Goal: Task Accomplishment & Management: Complete application form

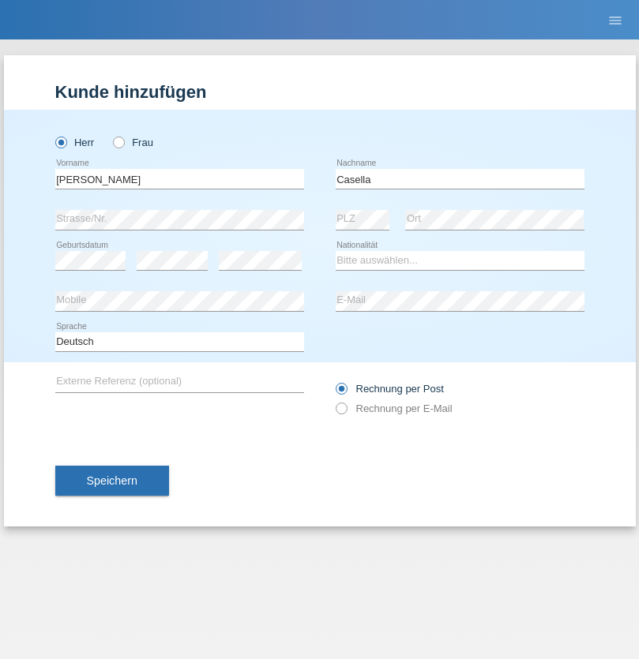
type input "Casella"
select select "CH"
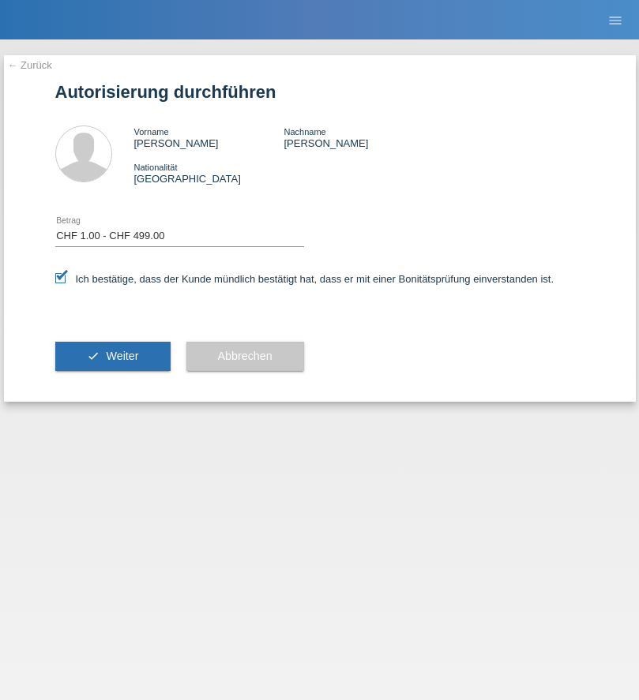
select select "1"
click at [112, 356] on span "Weiter" at bounding box center [122, 356] width 32 height 13
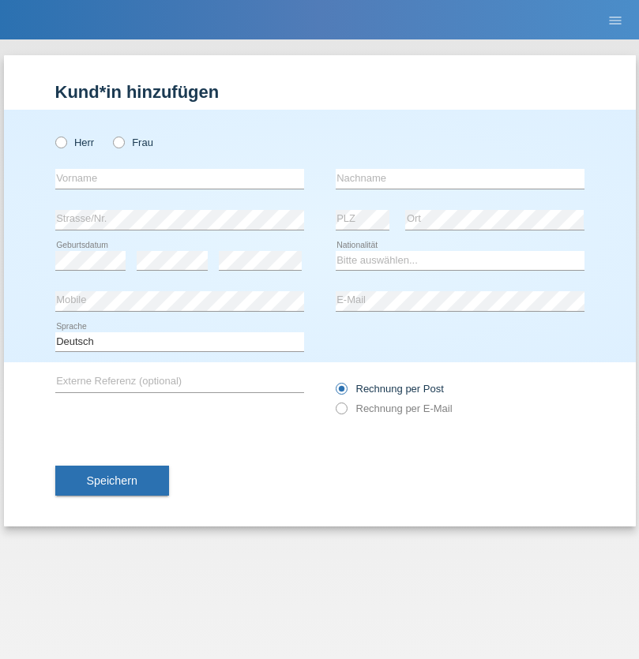
radio input "true"
click at [179, 178] on input "text" at bounding box center [179, 179] width 249 height 20
type input "[PERSON_NAME]"
click at [459, 178] on input "text" at bounding box center [460, 179] width 249 height 20
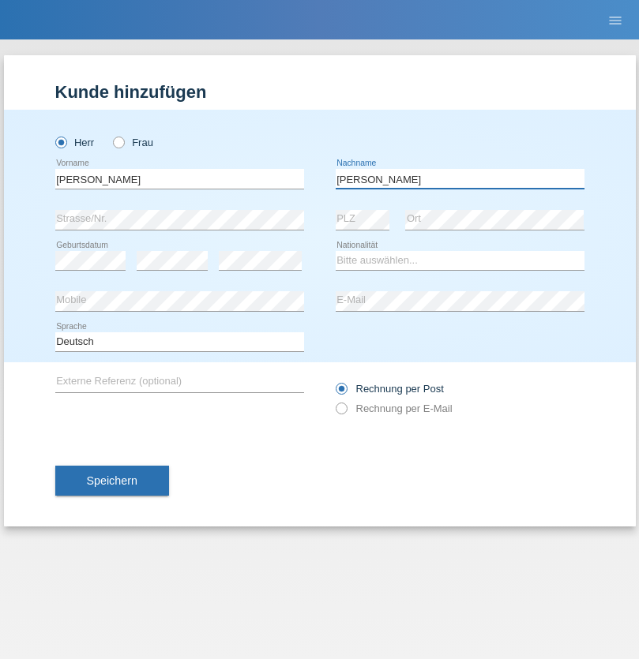
type input "[PERSON_NAME]"
select select "CH"
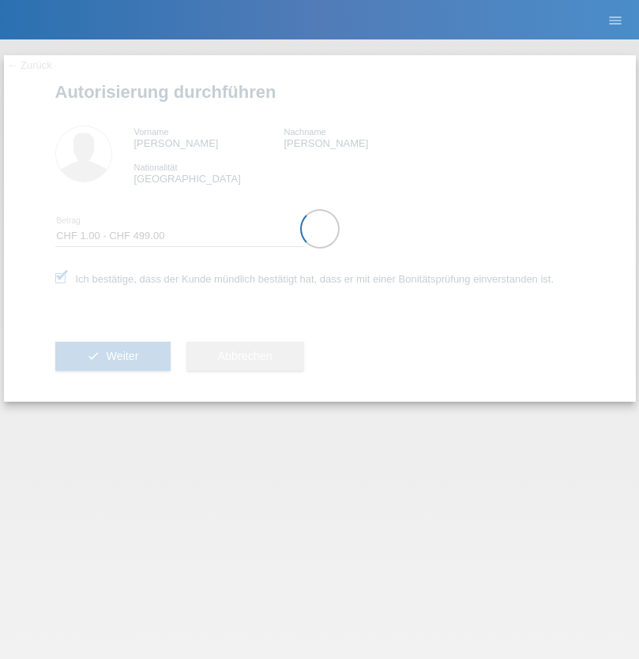
select select "1"
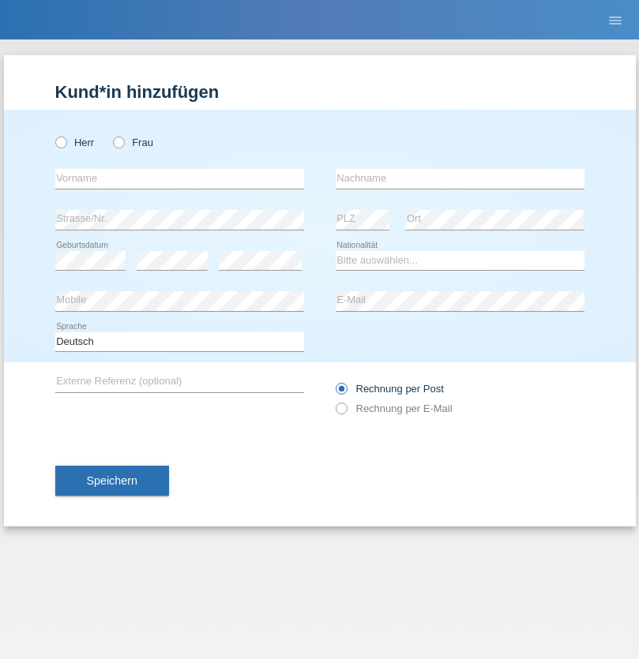
radio input "true"
click at [179, 178] on input "text" at bounding box center [179, 179] width 249 height 20
type input "Ibrahim"
click at [459, 178] on input "text" at bounding box center [460, 179] width 249 height 20
type input "Jassim"
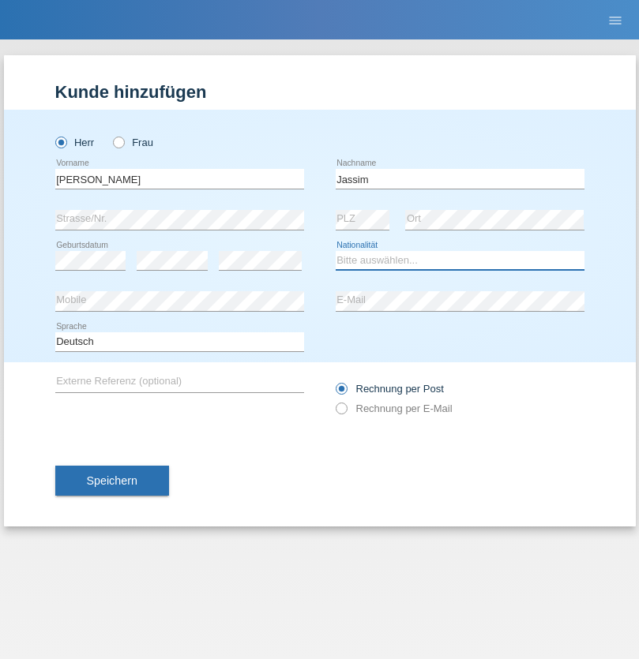
select select "CH"
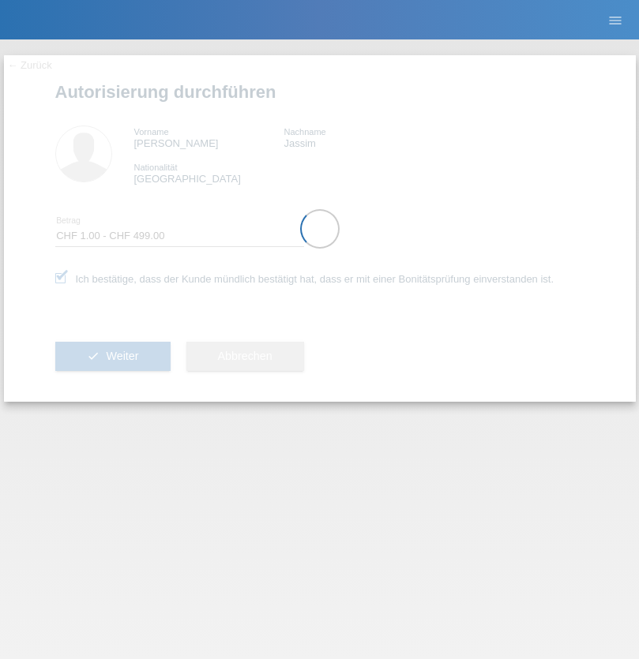
select select "1"
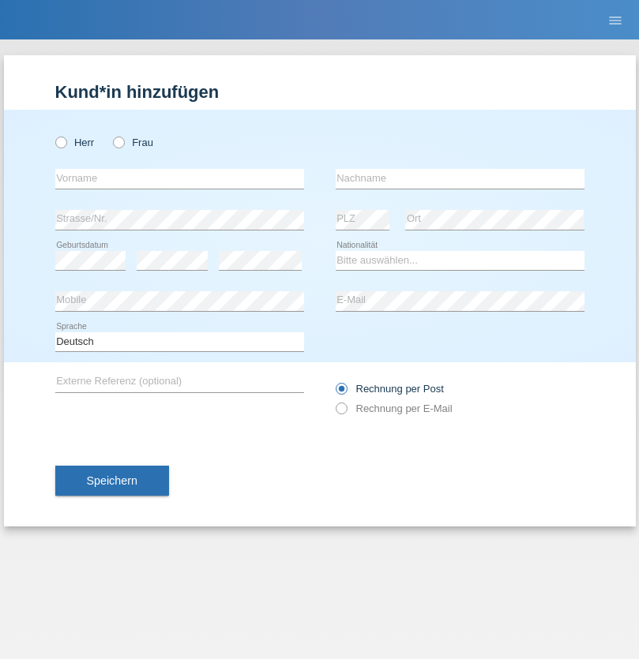
radio input "true"
click at [179, 178] on input "text" at bounding box center [179, 179] width 249 height 20
type input "Danilo"
click at [459, 178] on input "text" at bounding box center [460, 179] width 249 height 20
type input "Neto"
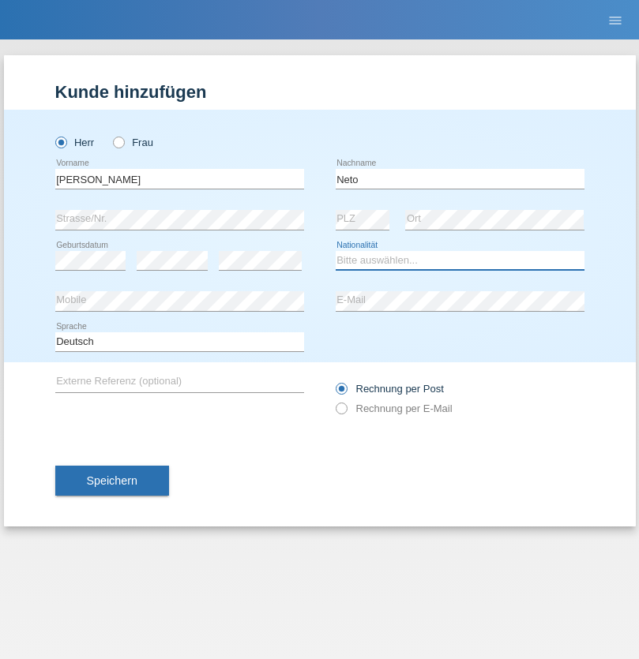
select select "CH"
radio input "true"
click at [179, 178] on input "text" at bounding box center [179, 179] width 249 height 20
type input "Nicolas"
click at [459, 178] on input "text" at bounding box center [460, 179] width 249 height 20
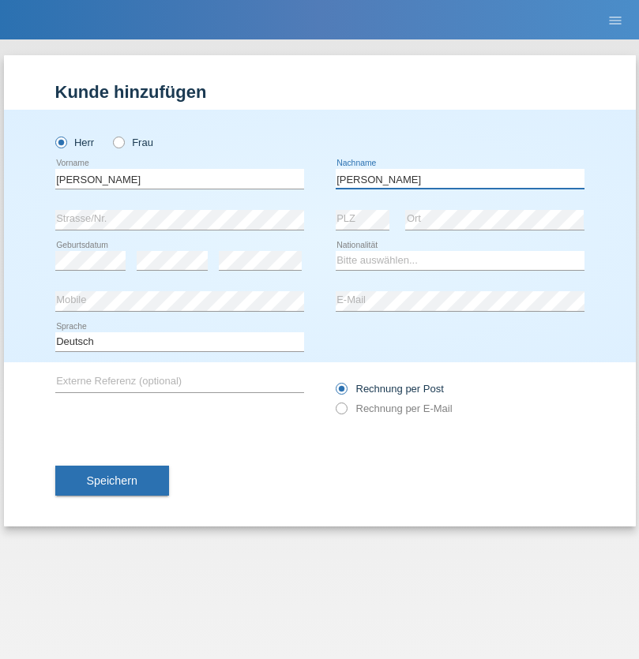
type input "Meier"
select select "CH"
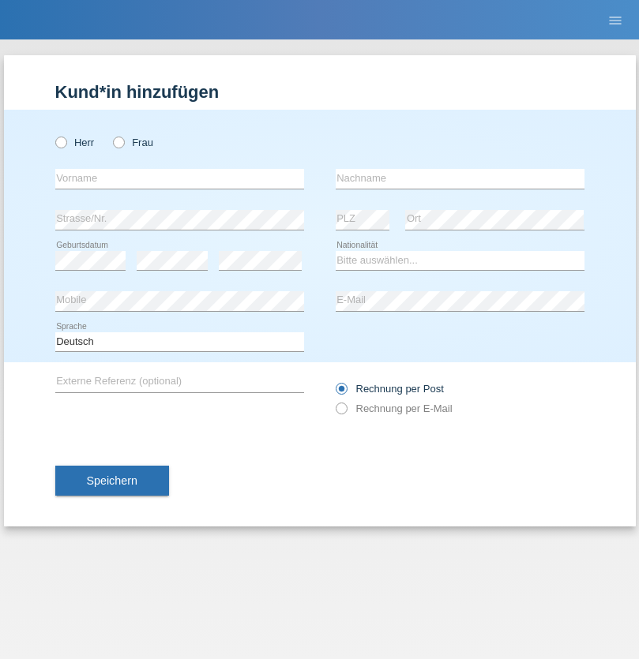
radio input "true"
click at [179, 178] on input "text" at bounding box center [179, 179] width 249 height 20
type input "David"
click at [459, 178] on input "text" at bounding box center [460, 179] width 249 height 20
type input "Nydegger"
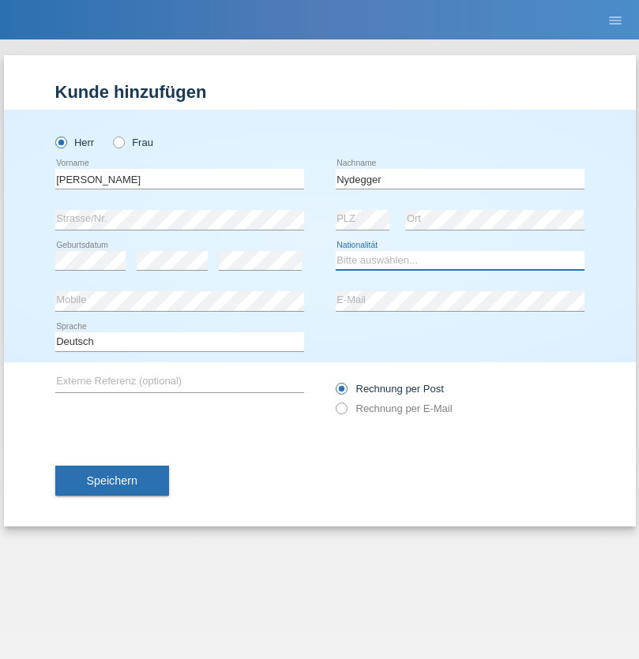
select select "CH"
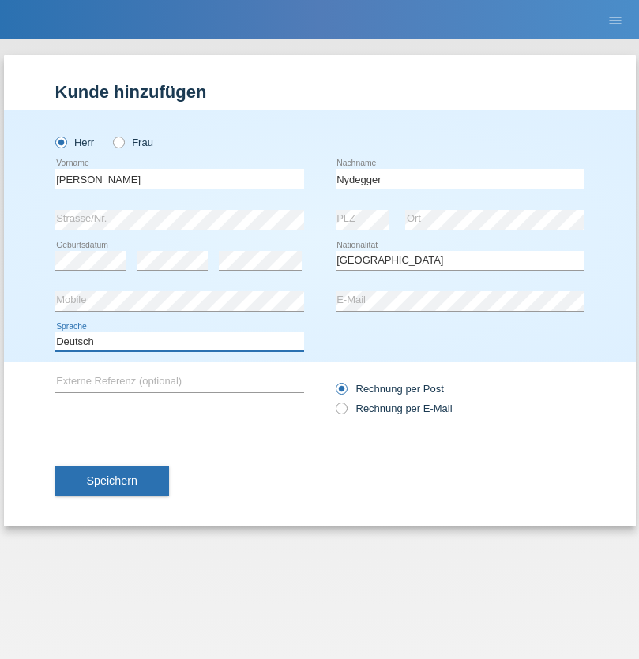
select select "en"
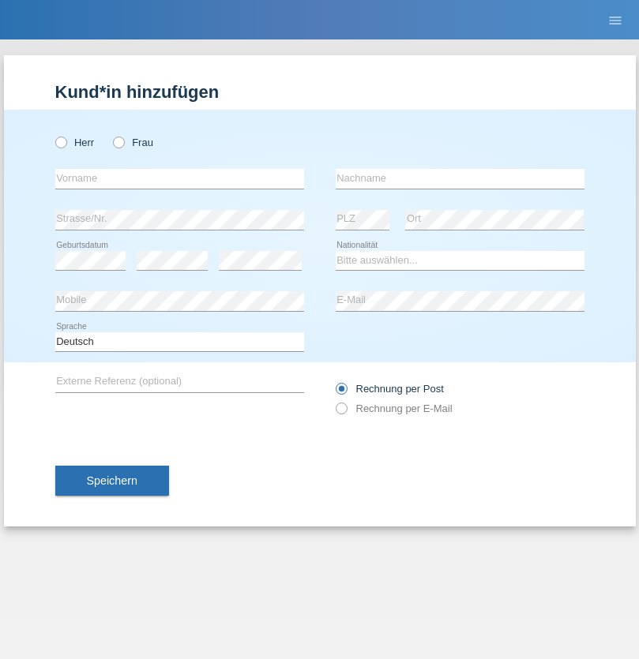
radio input "true"
click at [179, 178] on input "text" at bounding box center [179, 179] width 249 height 20
type input "Corinne"
click at [459, 178] on input "text" at bounding box center [460, 179] width 249 height 20
type input "Nydegger"
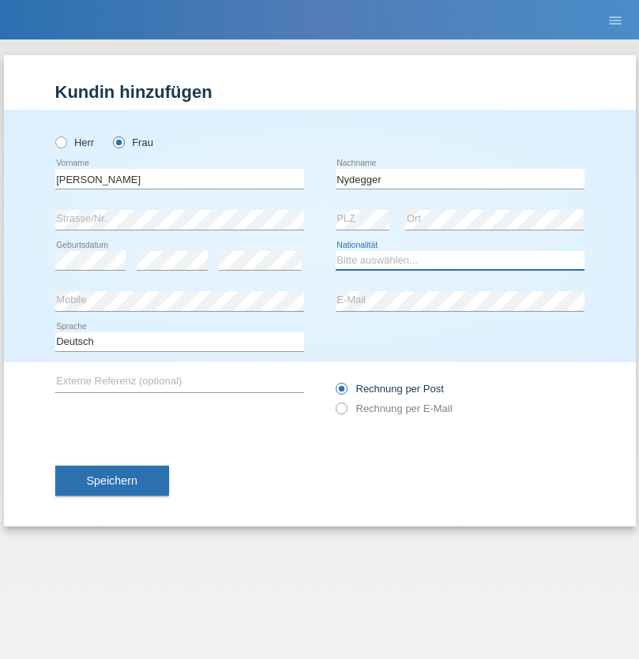
select select "CH"
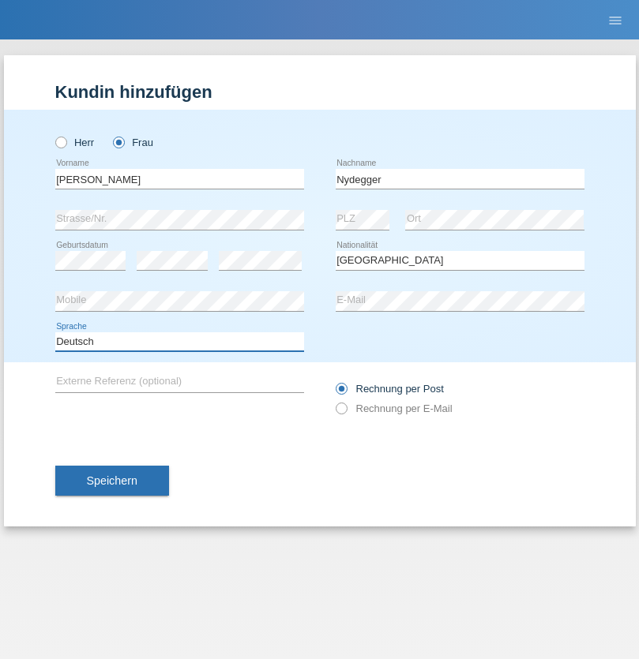
select select "en"
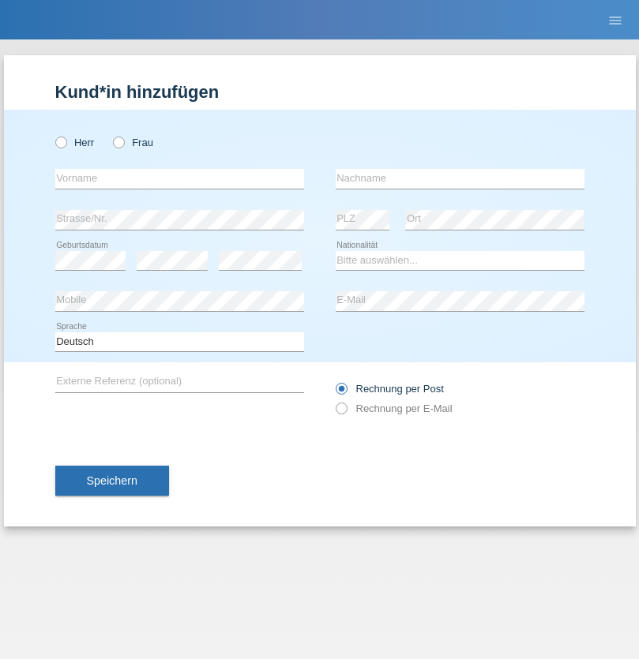
radio input "true"
click at [179, 178] on input "text" at bounding box center [179, 179] width 249 height 20
type input "Goekhan"
click at [459, 178] on input "text" at bounding box center [460, 179] width 249 height 20
type input "Akarsu"
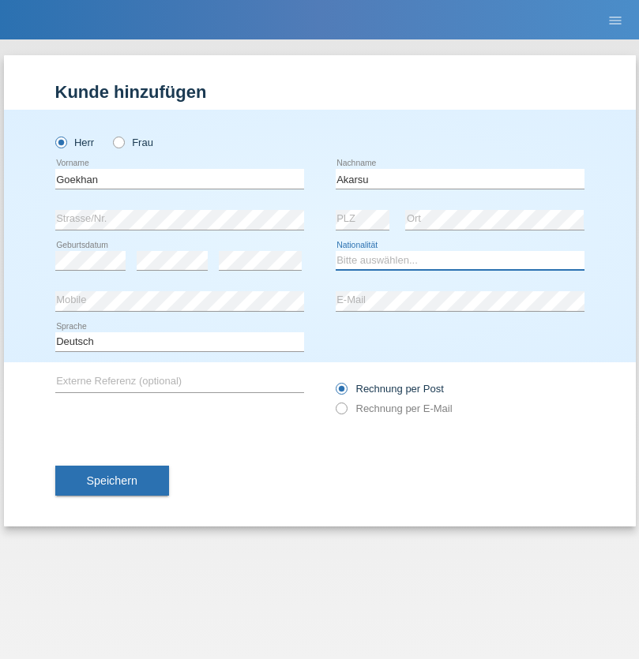
select select "AT"
select select "C"
select select "01"
select select "05"
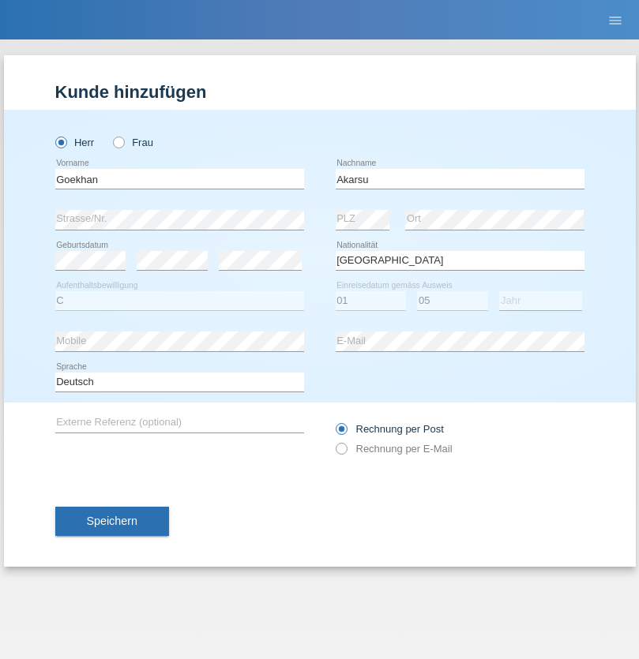
select select "2021"
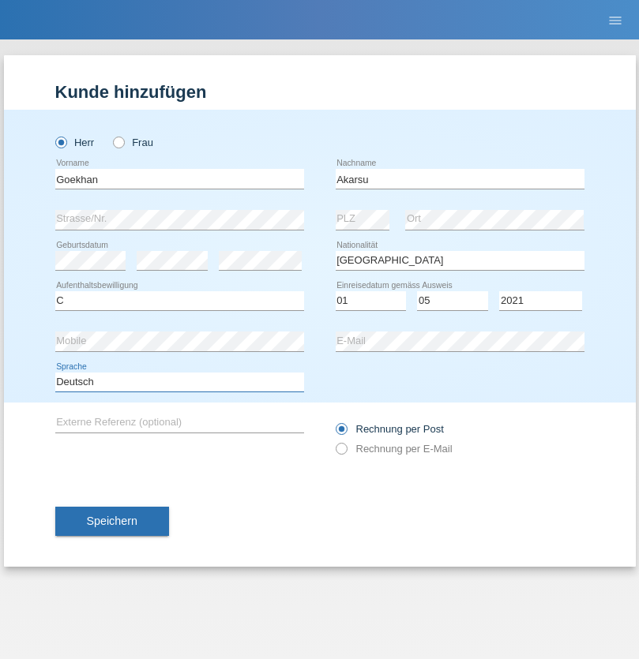
select select "en"
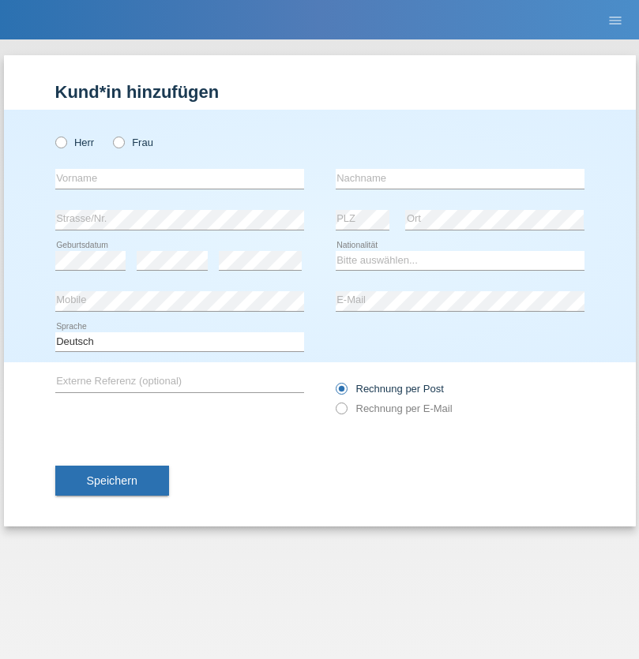
radio input "true"
click at [179, 178] on input "text" at bounding box center [179, 179] width 249 height 20
type input "[PERSON_NAME]"
click at [459, 178] on input "text" at bounding box center [460, 179] width 249 height 20
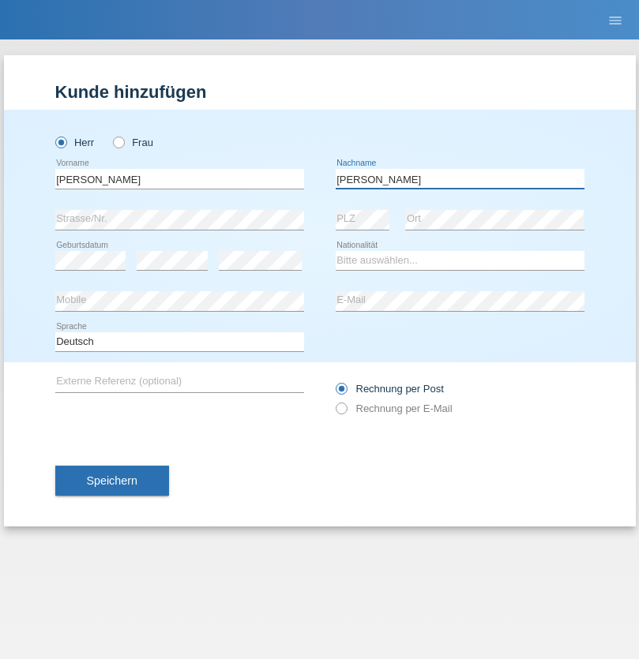
type input "[PERSON_NAME]"
select select "IT"
select select "C"
select select "22"
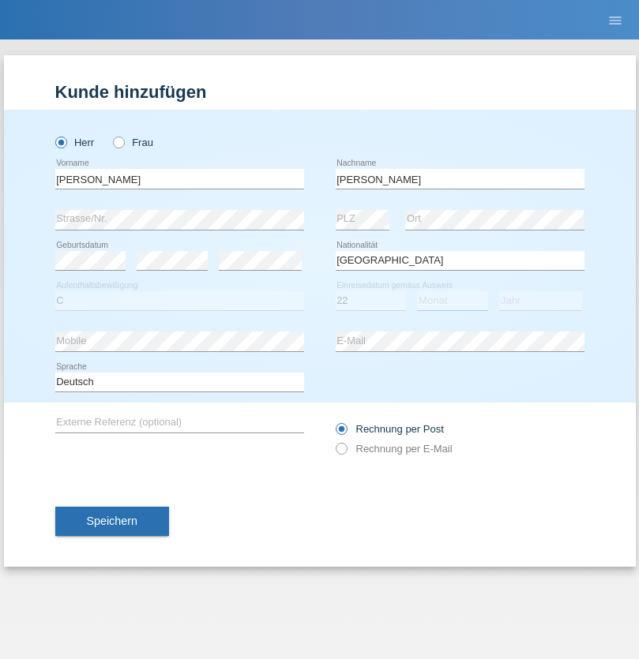
select select "06"
select select "1964"
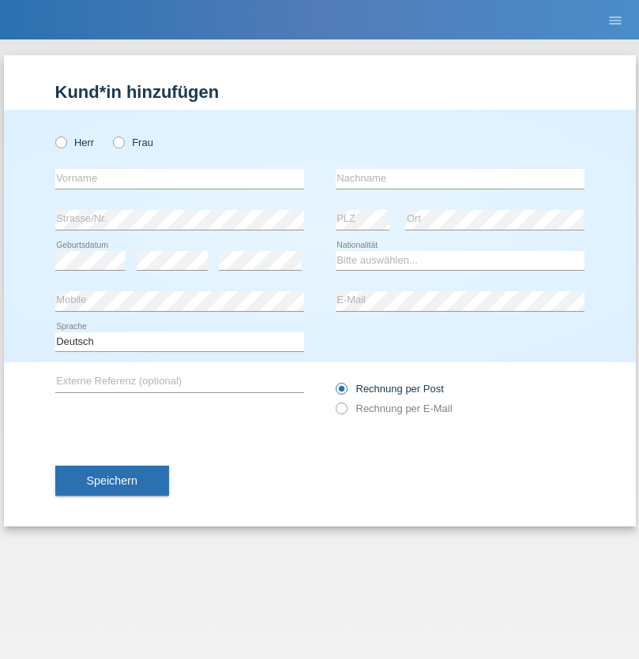
radio input "true"
click at [179, 178] on input "text" at bounding box center [179, 179] width 249 height 20
type input "[DATE]"
click at [459, 178] on input "text" at bounding box center [460, 179] width 249 height 20
type input "Alessio"
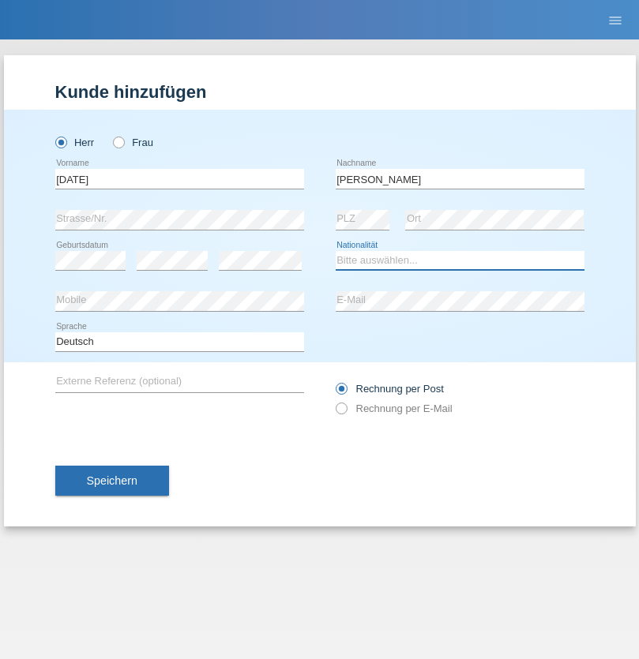
select select "IT"
select select "C"
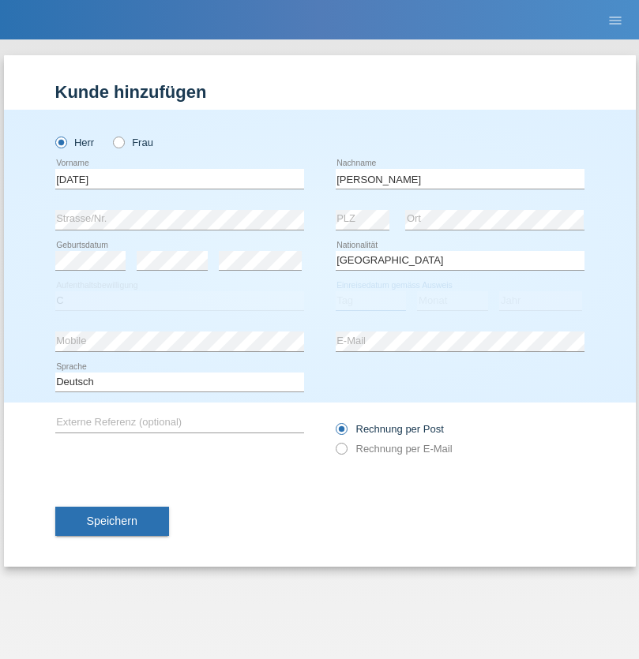
select select "01"
select select "05"
select select "2021"
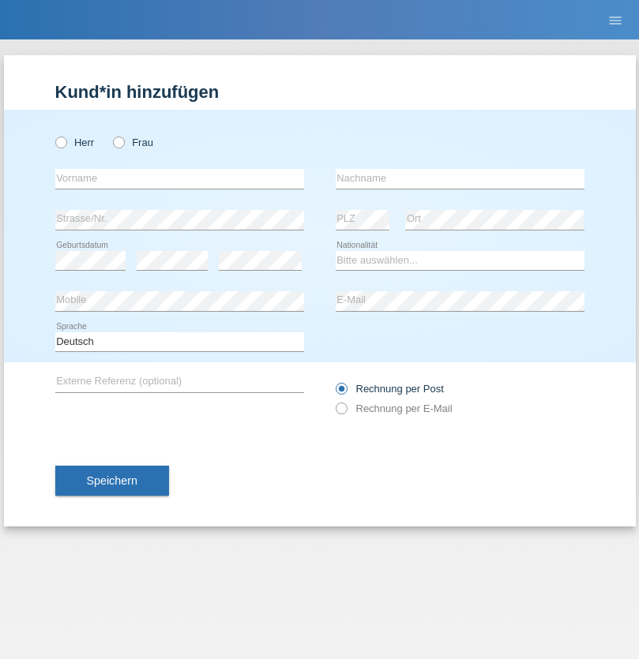
radio input "true"
click at [179, 178] on input "text" at bounding box center [179, 179] width 249 height 20
type input "Claudiu Marian"
click at [459, 178] on input "text" at bounding box center [460, 179] width 249 height 20
type input "Cislariu"
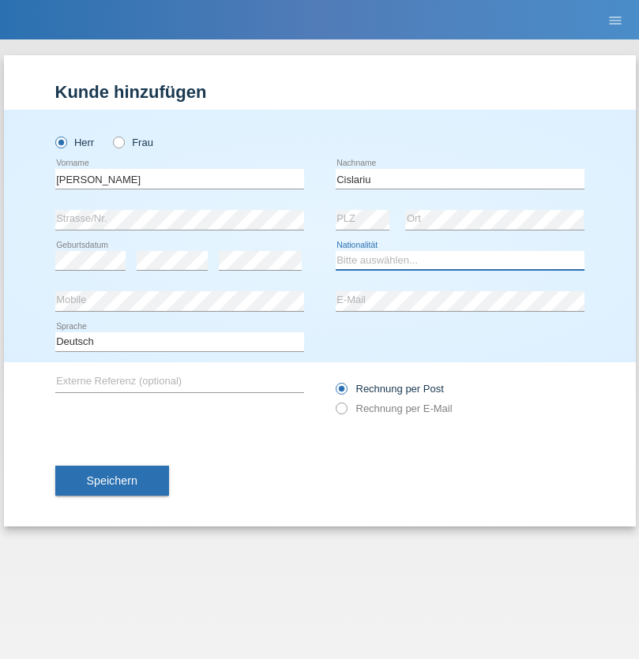
select select "CH"
radio input "true"
select select "CH"
radio input "true"
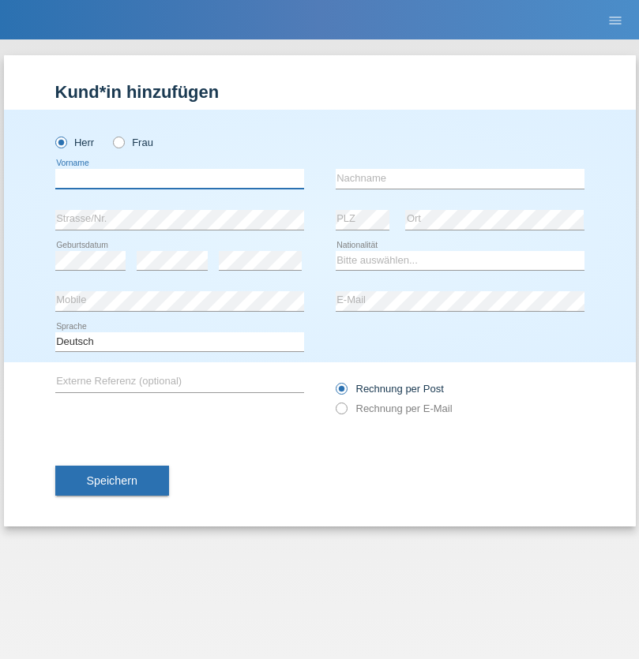
click at [179, 178] on input "text" at bounding box center [179, 179] width 249 height 20
type input "[PERSON_NAME]"
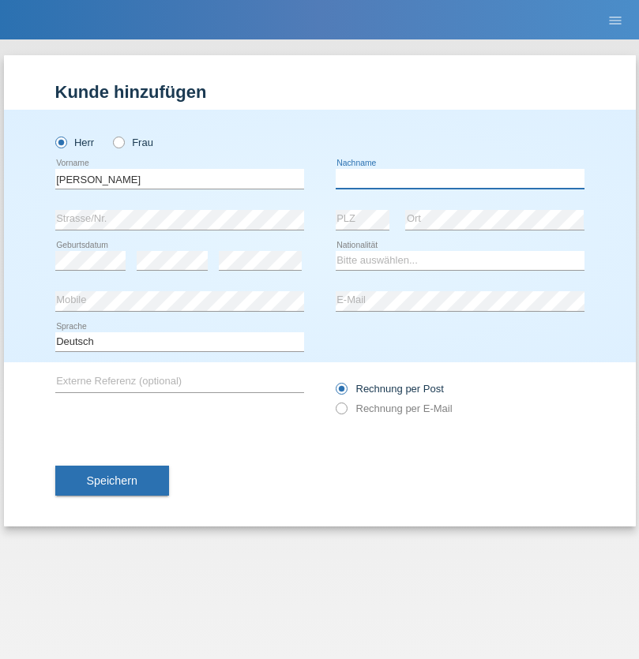
click at [459, 178] on input "text" at bounding box center [460, 179] width 249 height 20
type input "Kappelmayer"
select select "MG"
select select "C"
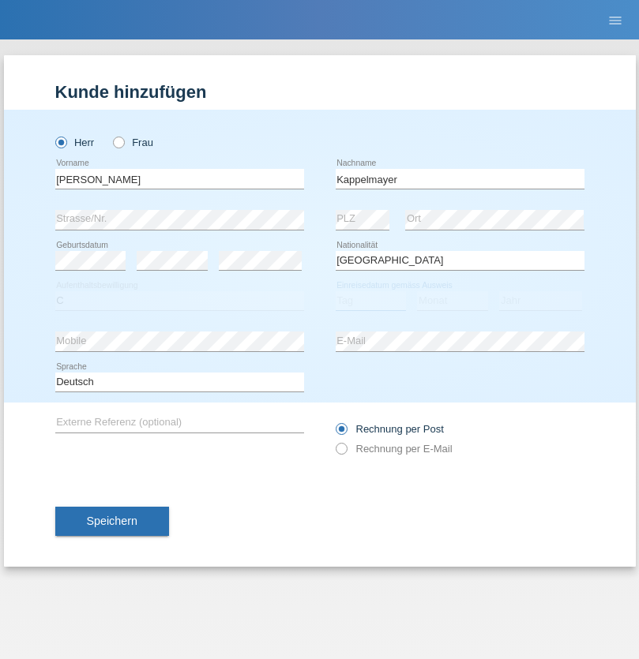
select select "31"
select select "08"
select select "2021"
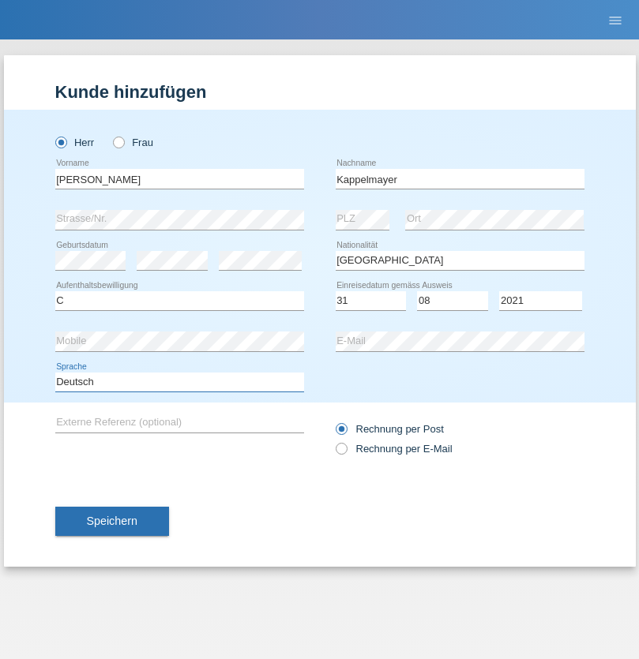
select select "en"
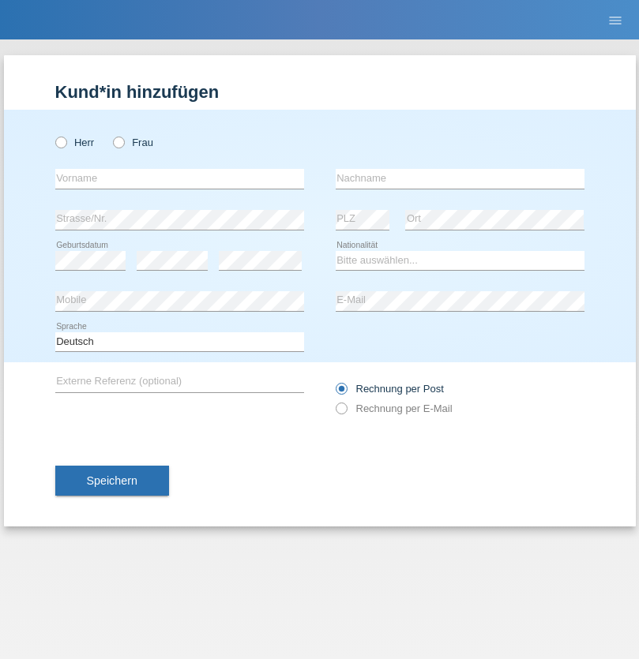
radio input "true"
click at [179, 178] on input "text" at bounding box center [179, 179] width 249 height 20
type input "firat"
click at [459, 178] on input "text" at bounding box center [460, 179] width 249 height 20
type input "kara"
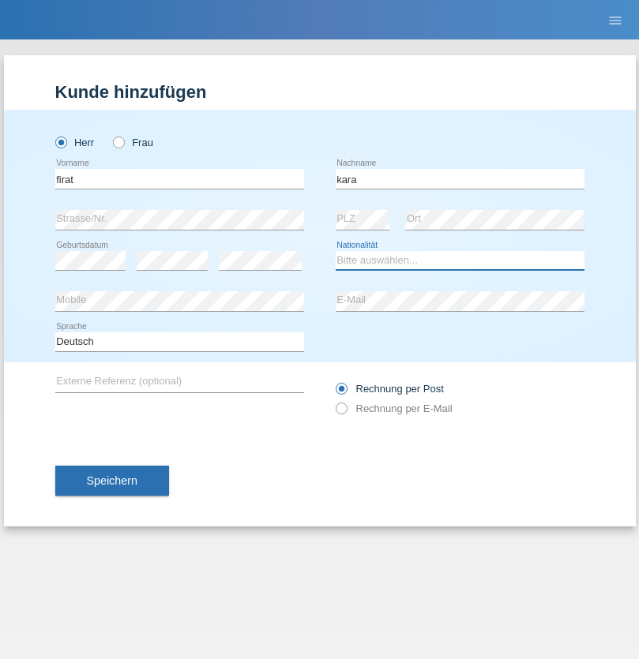
select select "CH"
radio input "true"
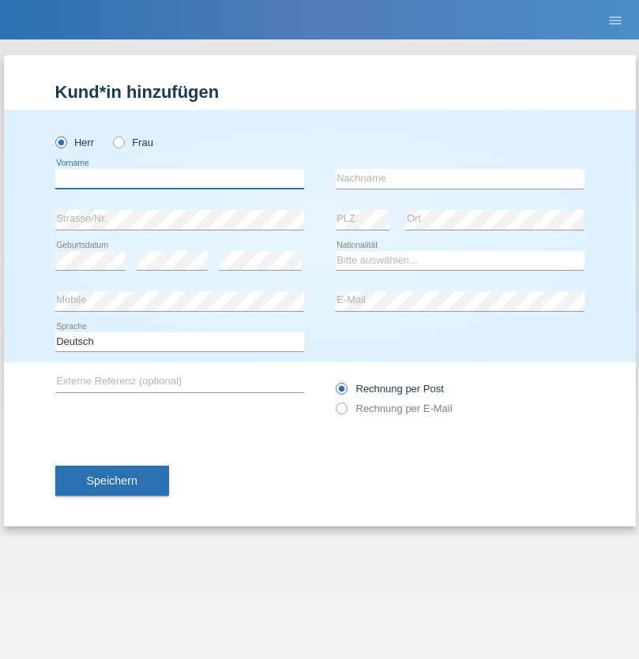
click at [179, 178] on input "text" at bounding box center [179, 179] width 249 height 20
type input "[PERSON_NAME]"
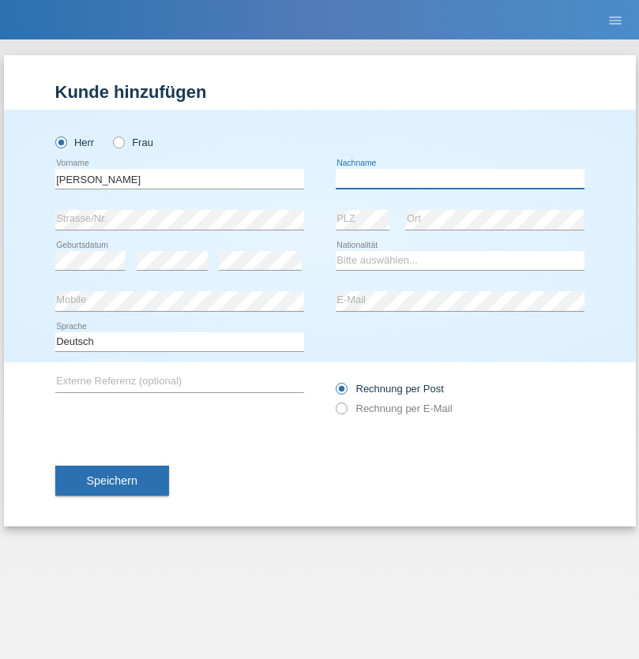
click at [459, 178] on input "text" at bounding box center [460, 179] width 249 height 20
type input "Panda nzinga"
select select "MN"
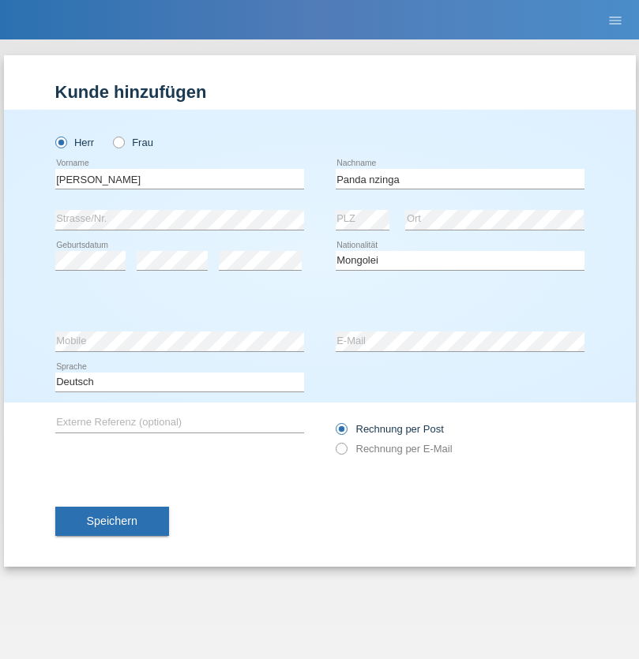
select select "C"
select select "28"
select select "11"
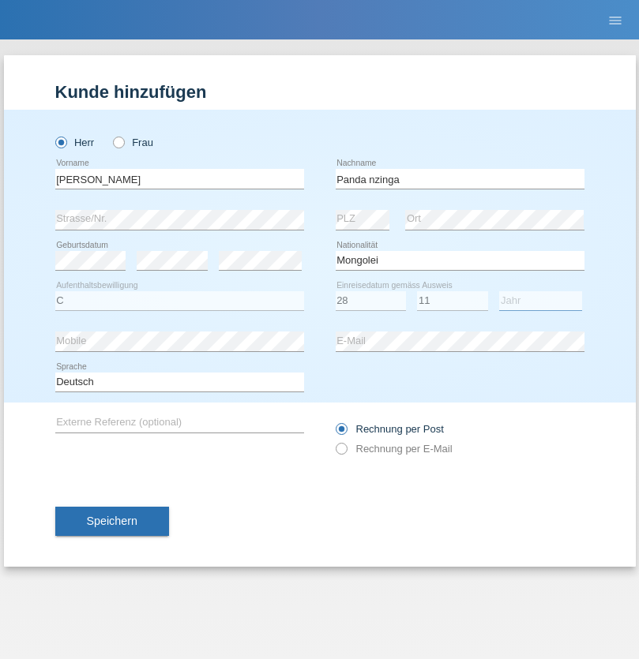
select select "2001"
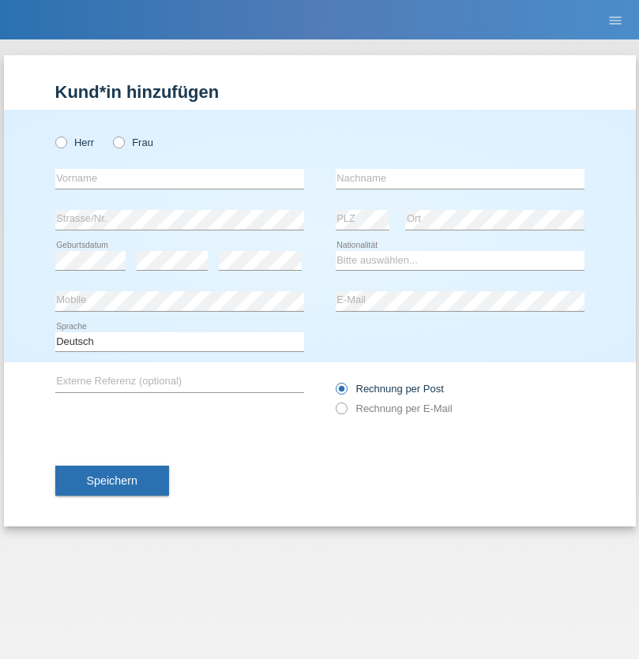
radio input "true"
select select "HU"
select select "C"
select select "30"
select select "10"
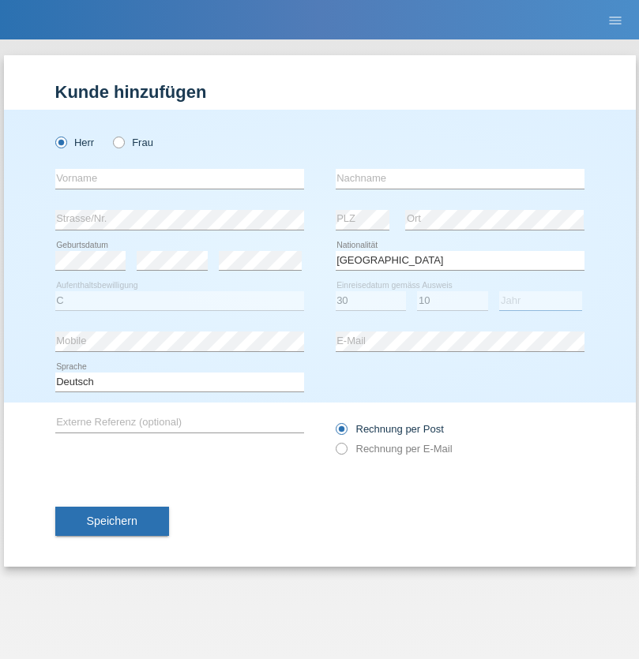
select select "2021"
